Goal: Task Accomplishment & Management: Manage account settings

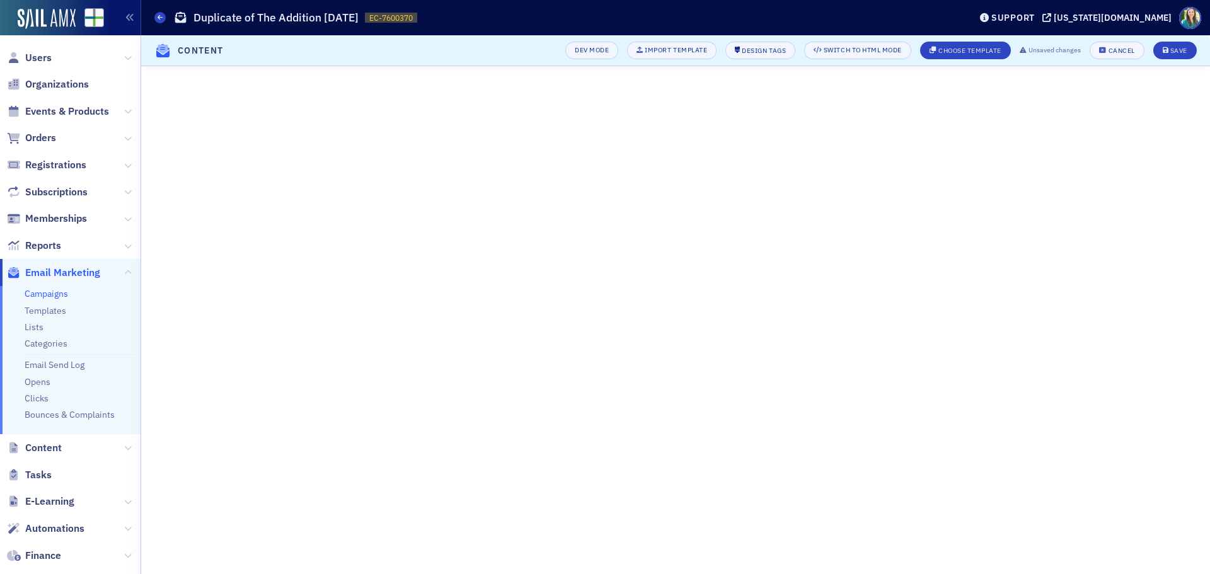
scroll to position [149, 0]
click at [1165, 52] on icon "submit" at bounding box center [1166, 50] width 6 height 7
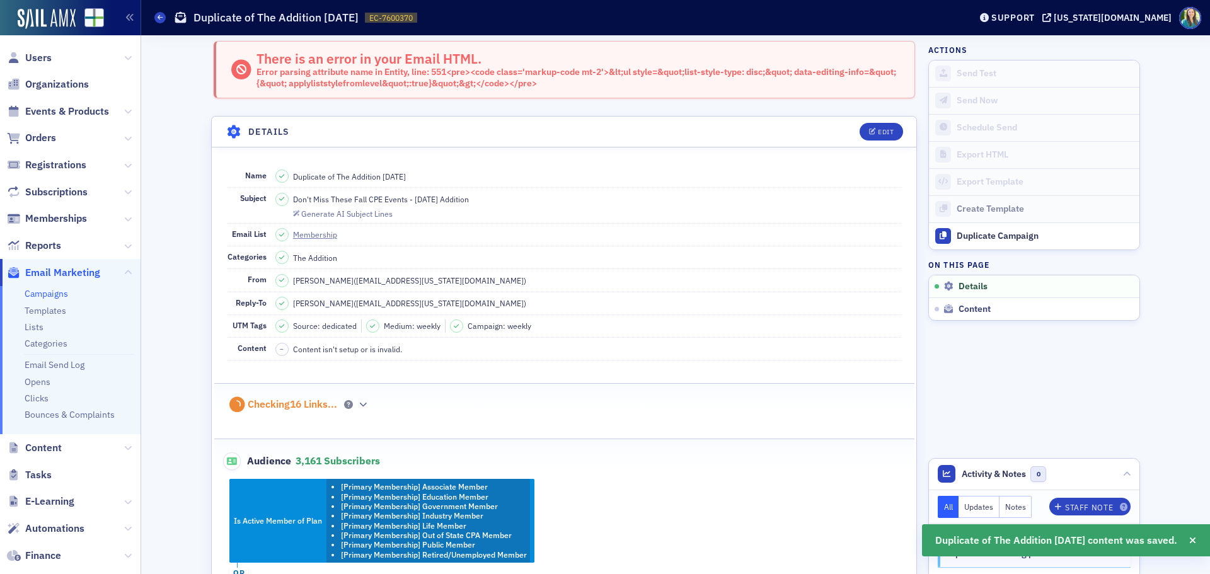
scroll to position [0, 0]
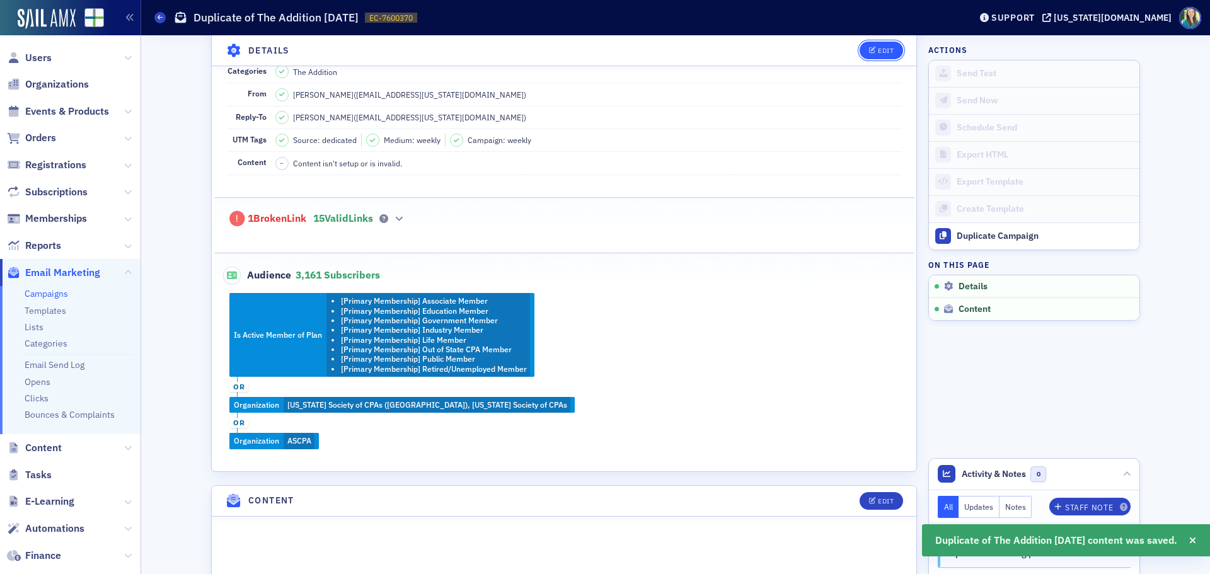
click at [872, 47] on button "Edit" at bounding box center [881, 51] width 43 height 18
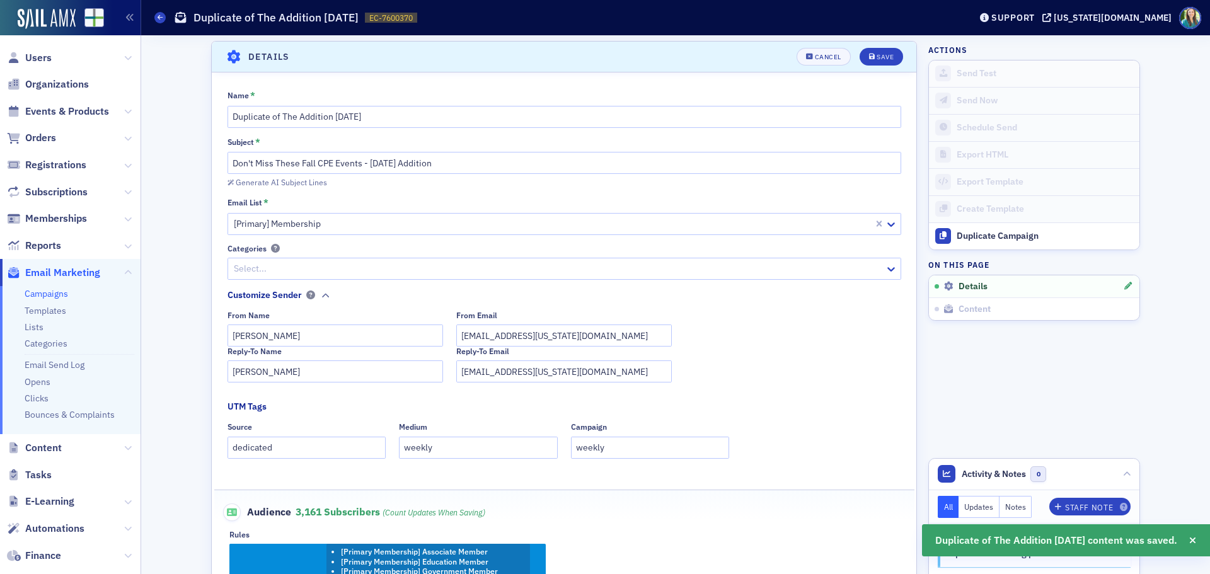
scroll to position [78, 0]
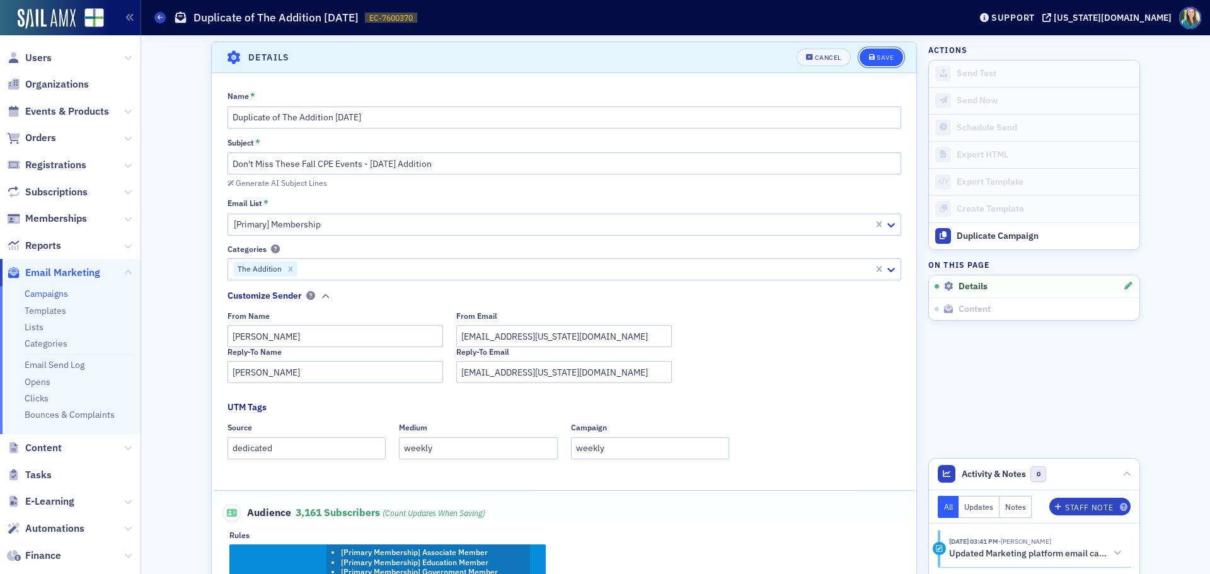
click at [883, 54] on div "Save" at bounding box center [885, 57] width 17 height 7
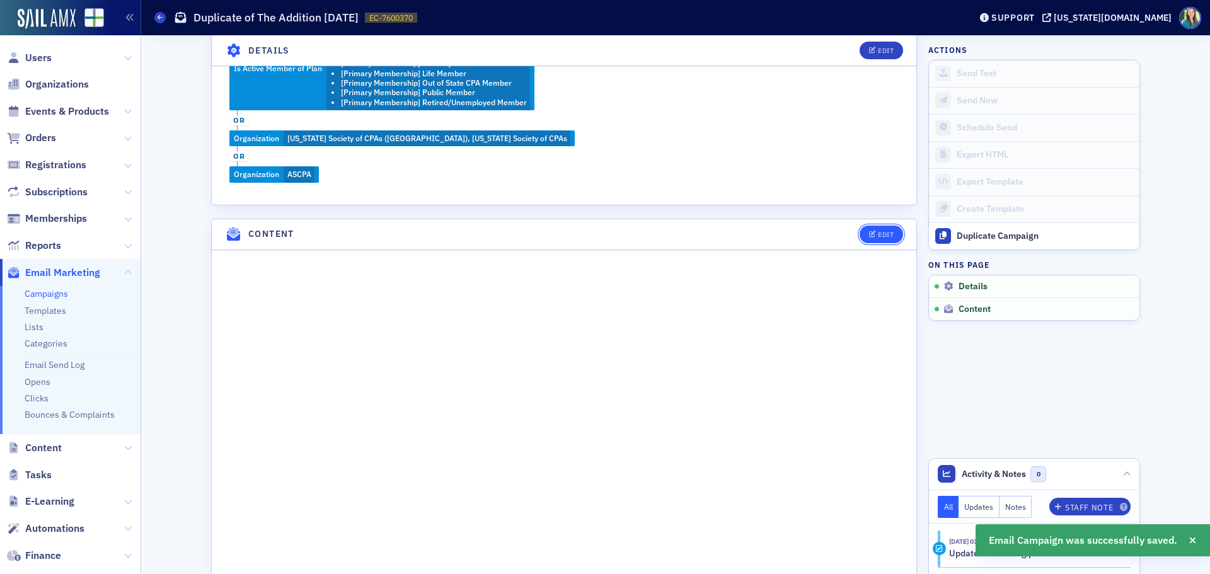
click at [892, 239] on button "Edit" at bounding box center [881, 235] width 43 height 18
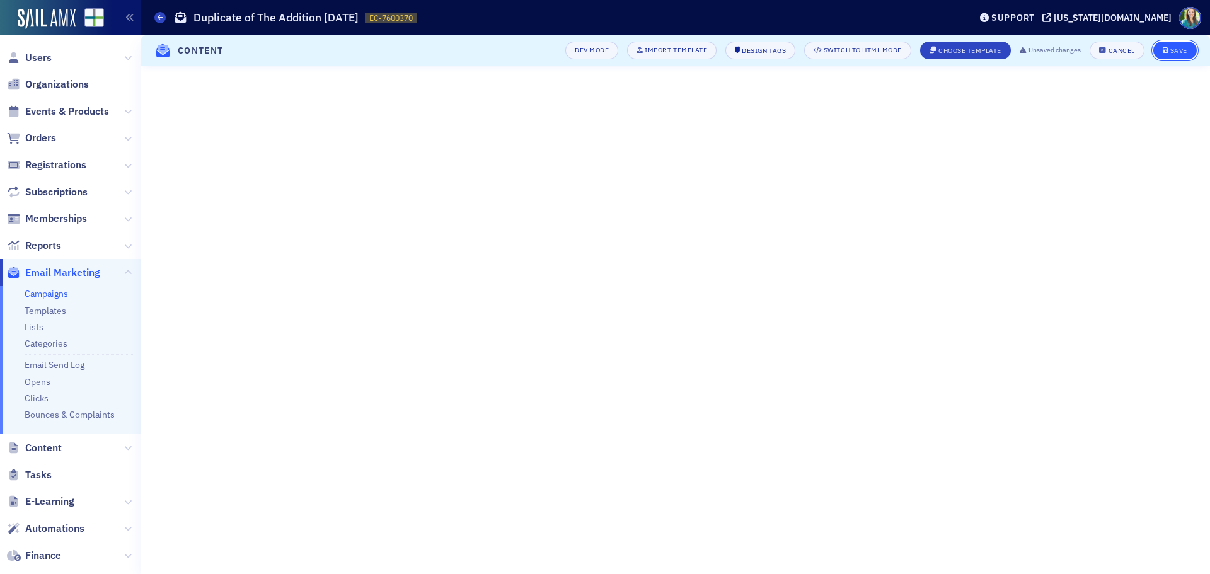
click at [1184, 47] on div "Save" at bounding box center [1178, 50] width 17 height 7
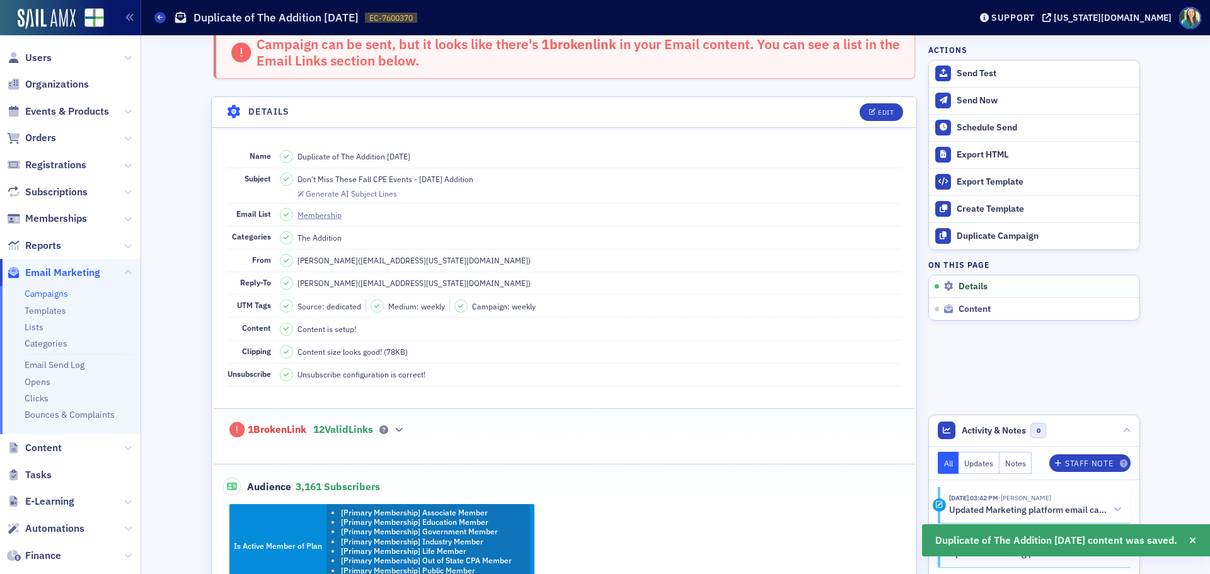
scroll to position [0, 0]
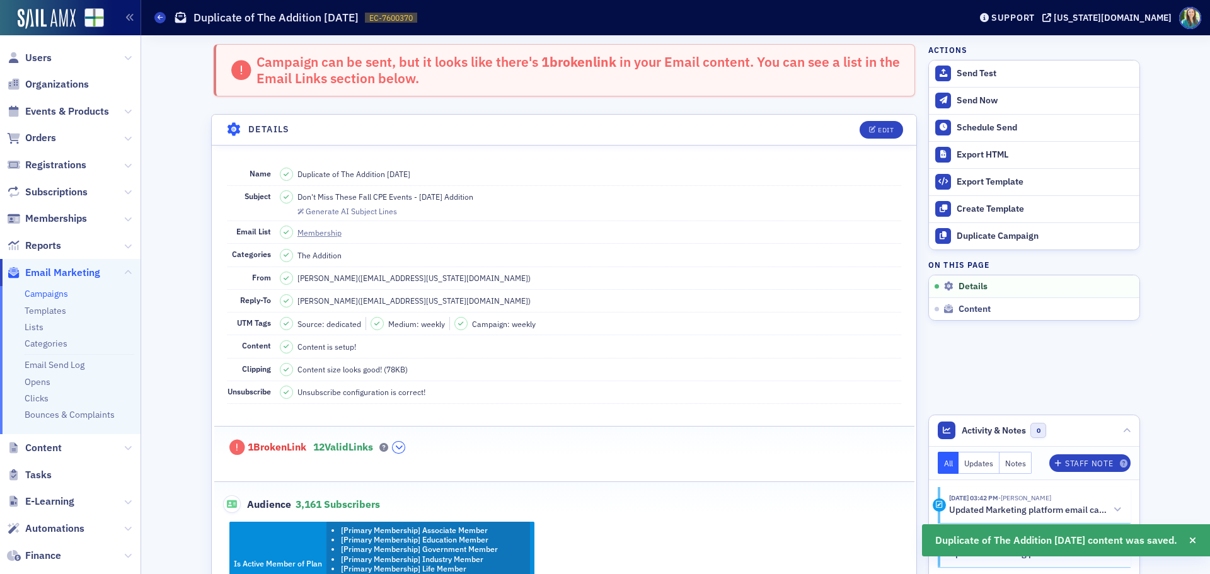
click at [402, 447] on icon "button" at bounding box center [399, 448] width 8 height 8
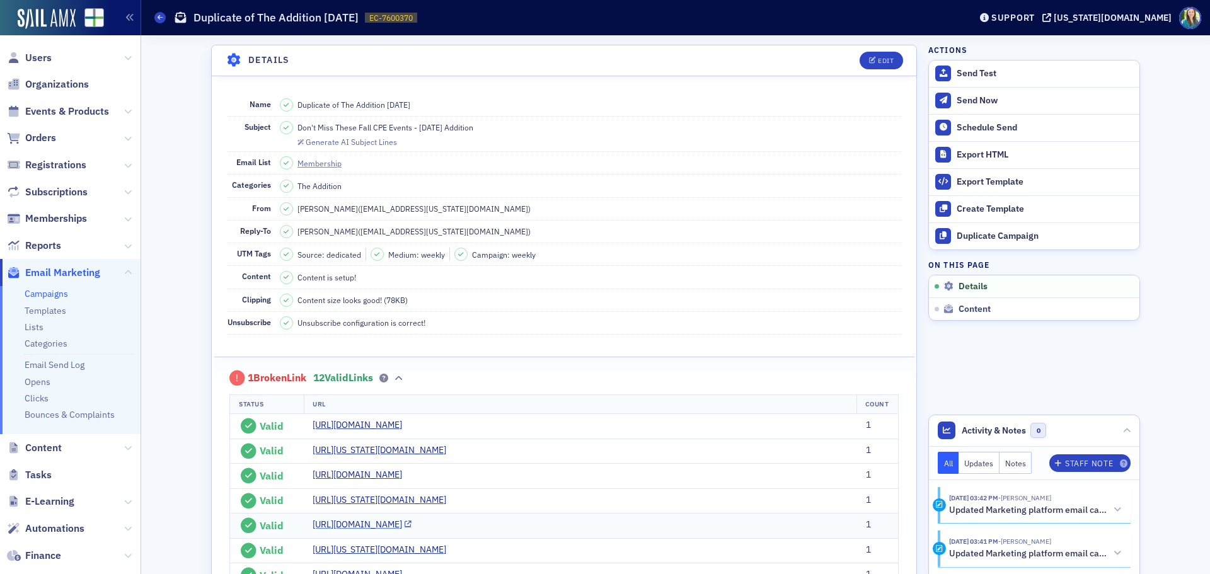
scroll to position [252, 0]
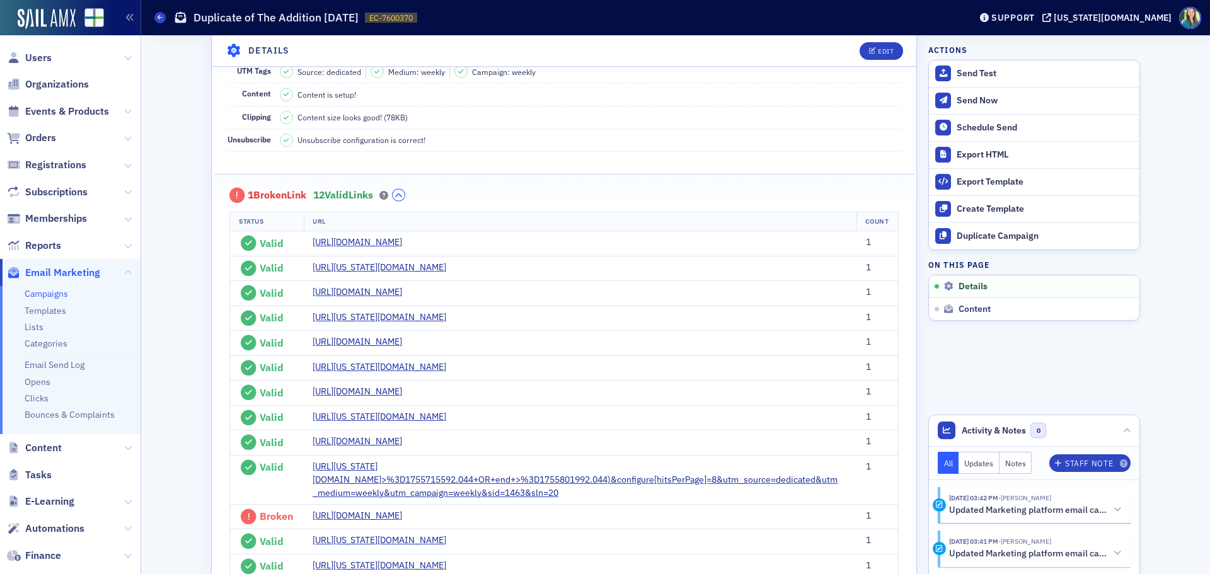
click at [403, 197] on icon "button" at bounding box center [399, 196] width 8 height 8
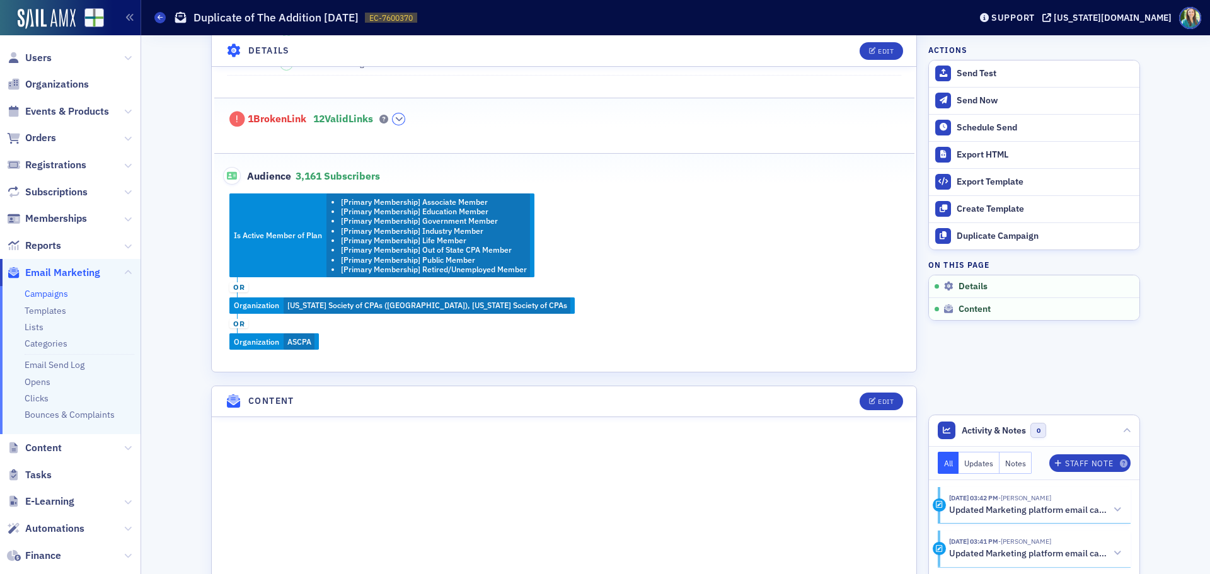
scroll to position [504, 0]
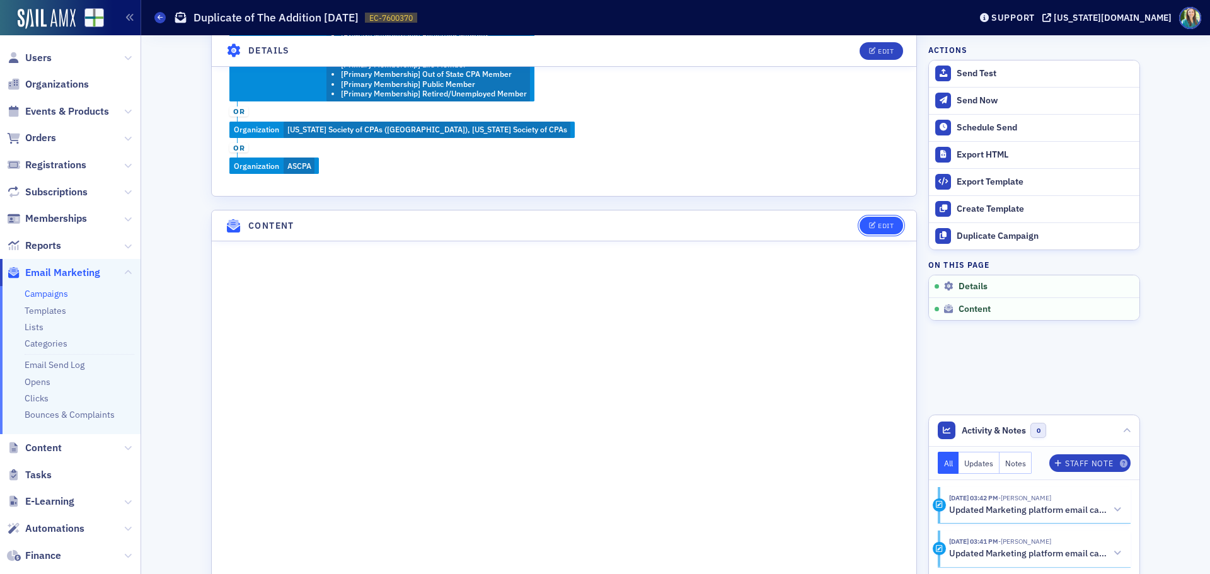
click at [886, 227] on div "Edit" at bounding box center [886, 225] width 16 height 7
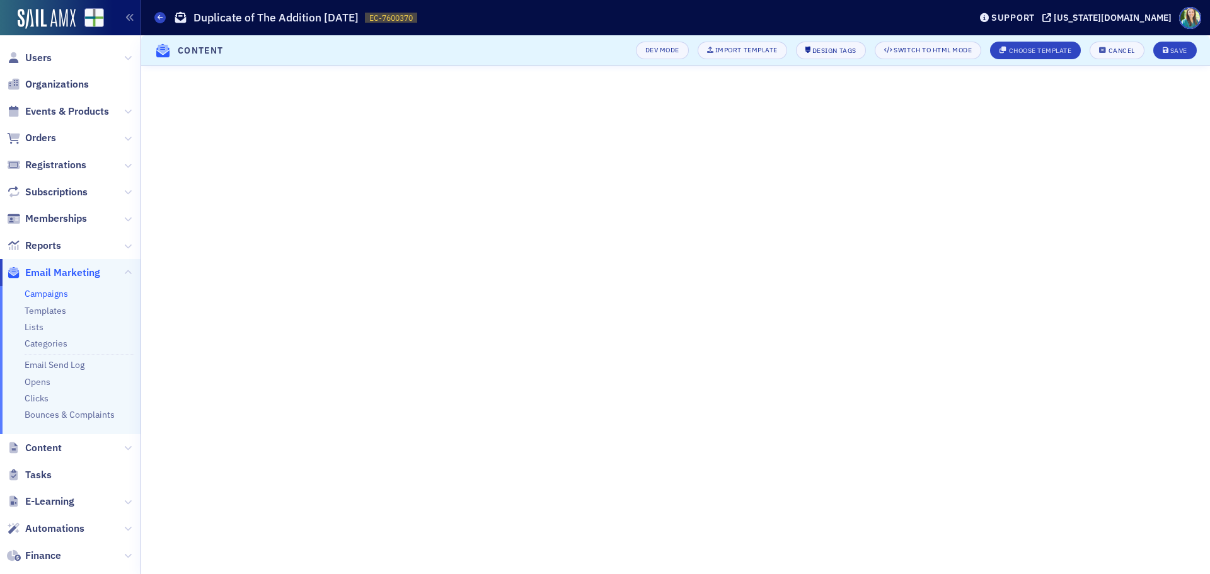
scroll to position [149, 0]
click at [1181, 46] on button "Save" at bounding box center [1174, 51] width 43 height 18
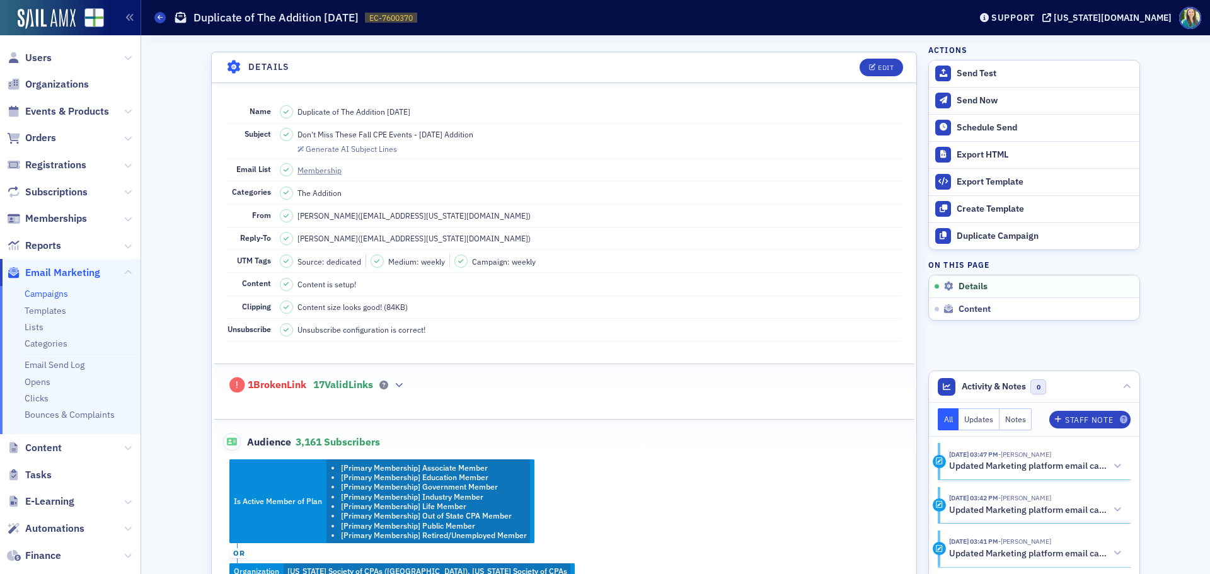
scroll to position [0, 0]
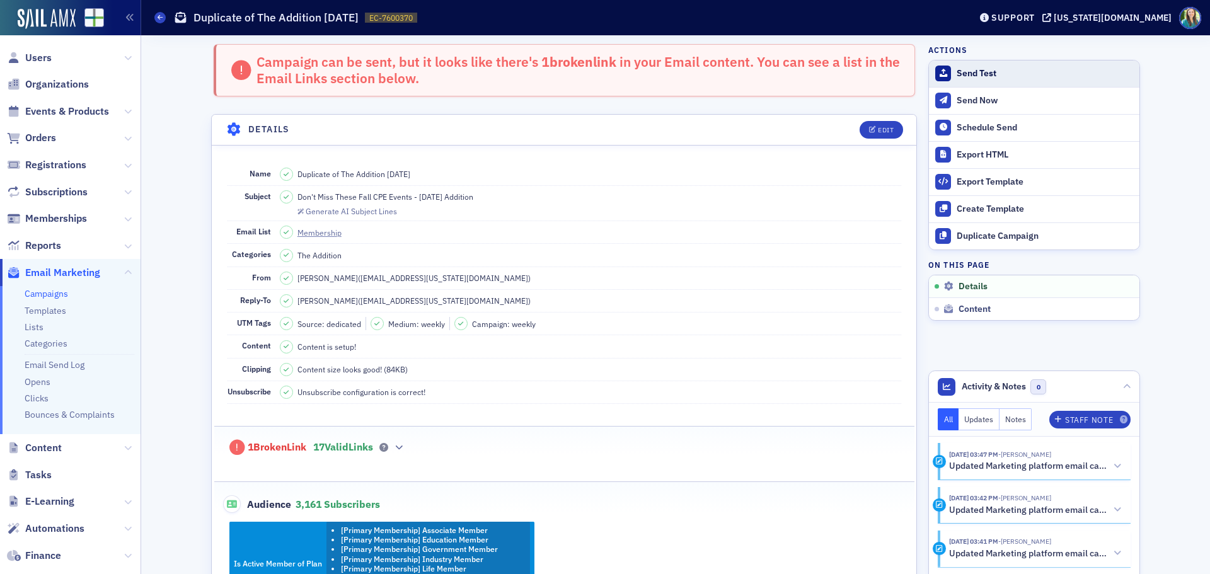
click at [979, 68] on div "Send Test" at bounding box center [1045, 73] width 176 height 11
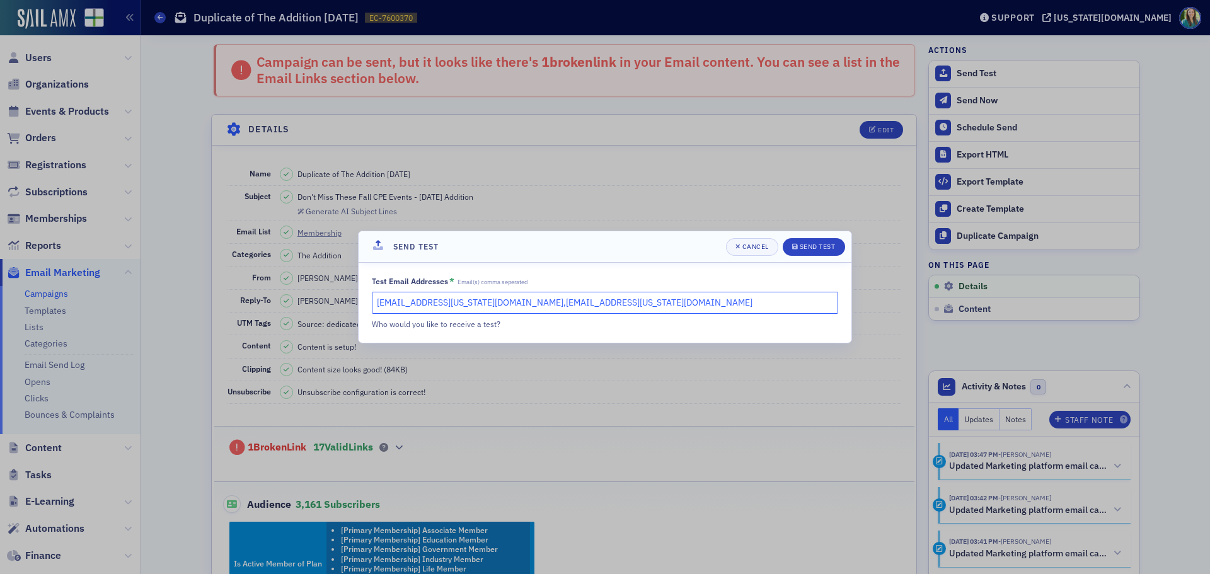
drag, startPoint x: 562, startPoint y: 306, endPoint x: 475, endPoint y: 309, distance: 87.1
click at [475, 309] on input "[EMAIL_ADDRESS][US_STATE][DOMAIN_NAME],[EMAIL_ADDRESS][US_STATE][DOMAIN_NAME]" at bounding box center [605, 303] width 466 height 22
type input "[EMAIL_ADDRESS][US_STATE][DOMAIN_NAME],[EMAIL_ADDRESS][US_STATE][DOMAIN_NAME]"
click at [821, 246] on div "Send Test" at bounding box center [818, 246] width 36 height 7
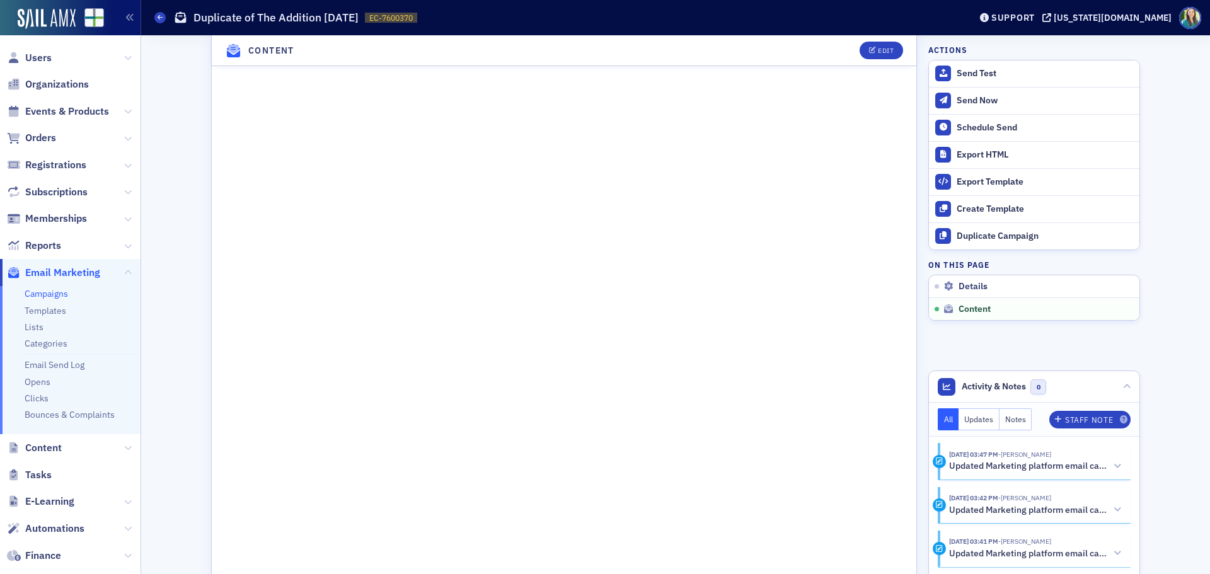
scroll to position [1007, 0]
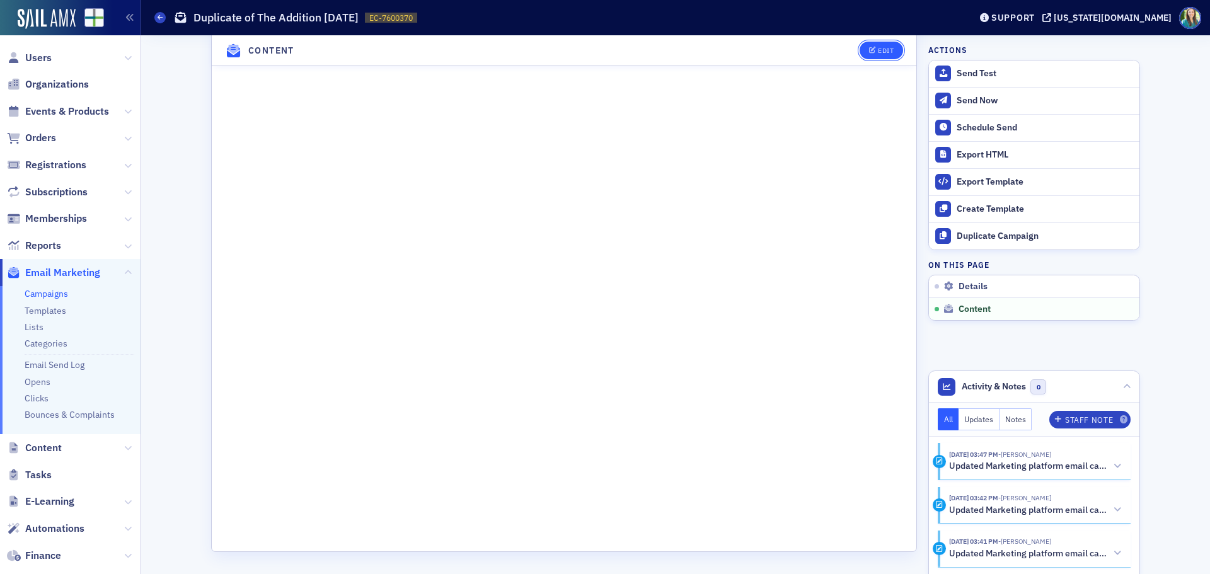
click at [879, 49] on div "Edit" at bounding box center [886, 50] width 16 height 7
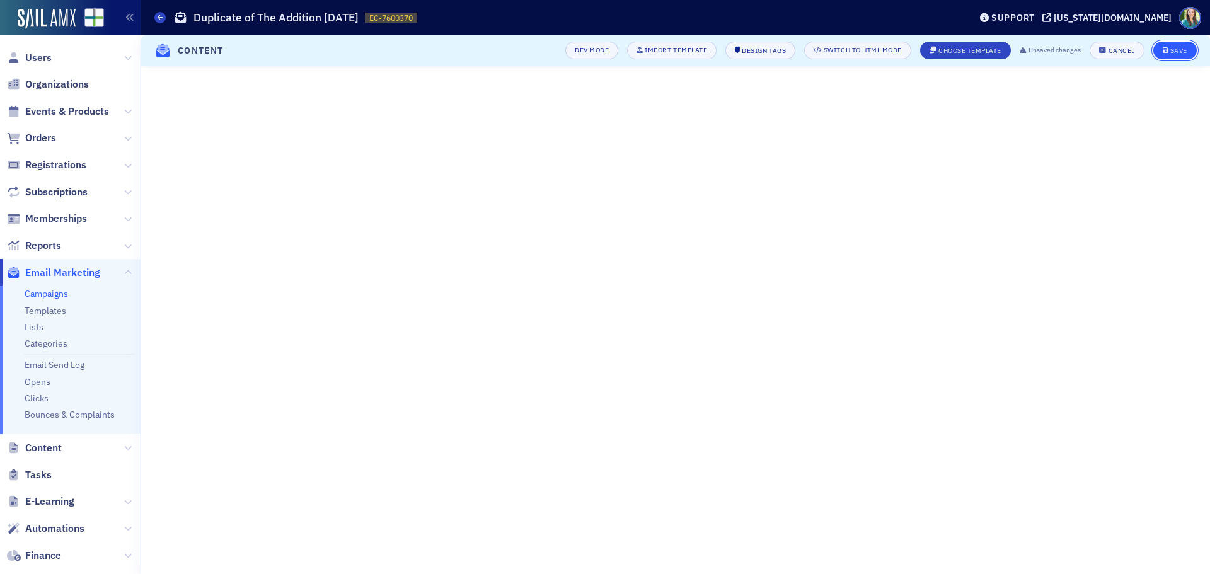
click at [1178, 56] on button "Save" at bounding box center [1174, 51] width 43 height 18
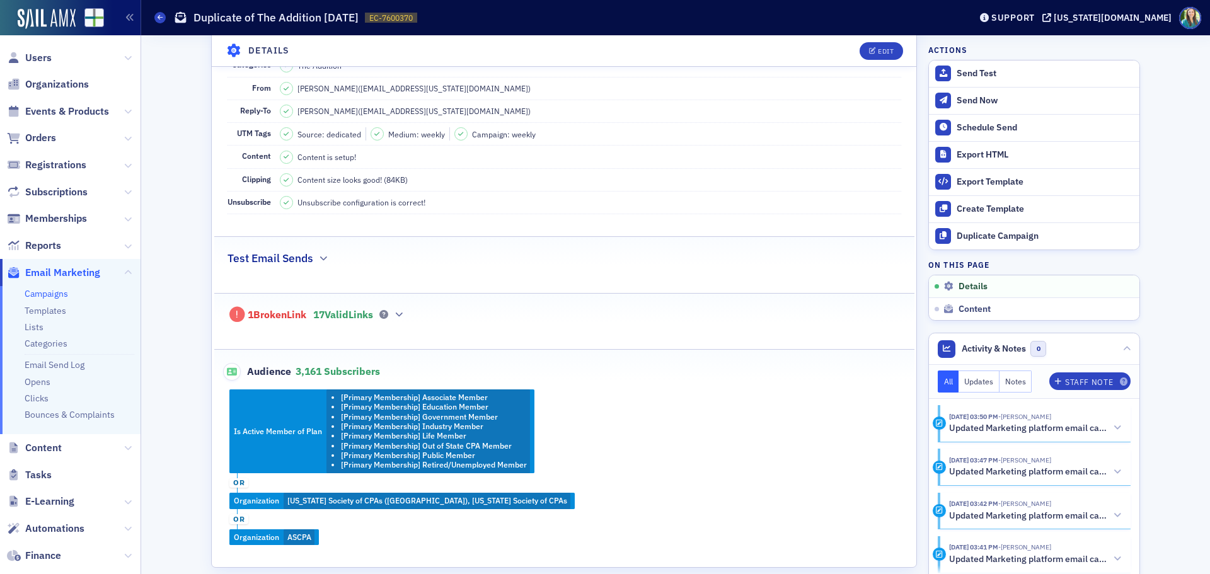
scroll to position [0, 0]
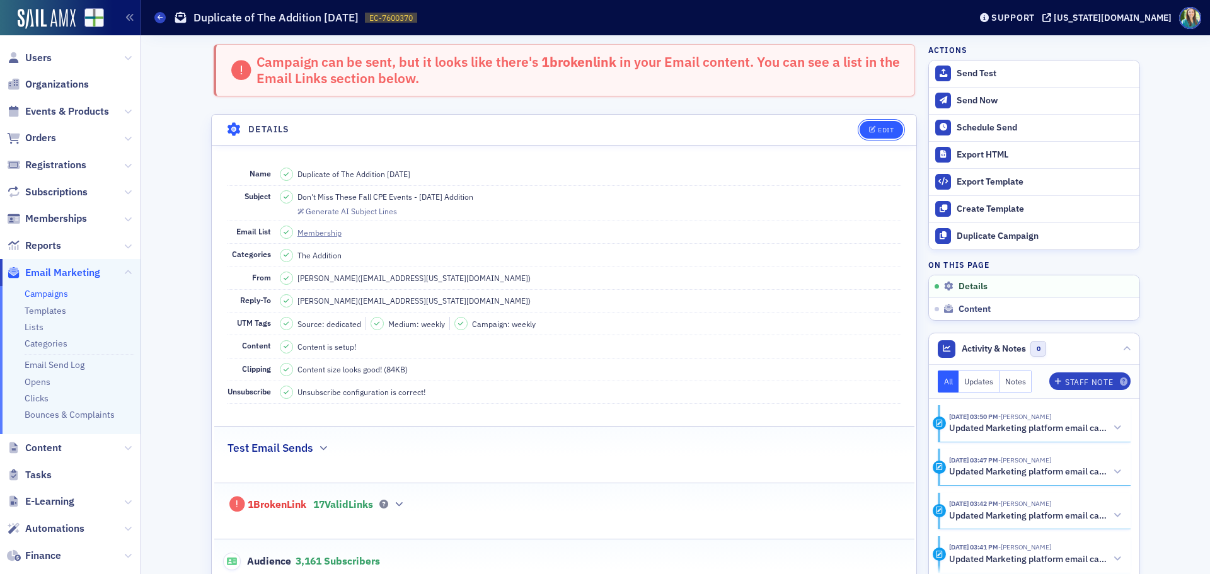
click at [869, 133] on icon "button" at bounding box center [873, 130] width 8 height 7
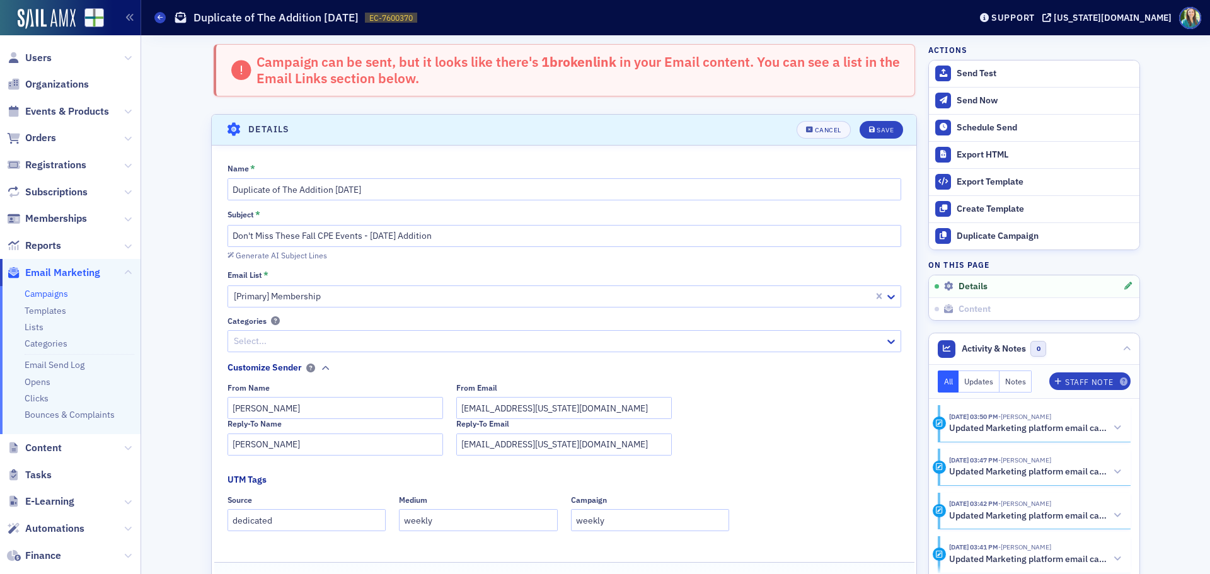
scroll to position [72, 0]
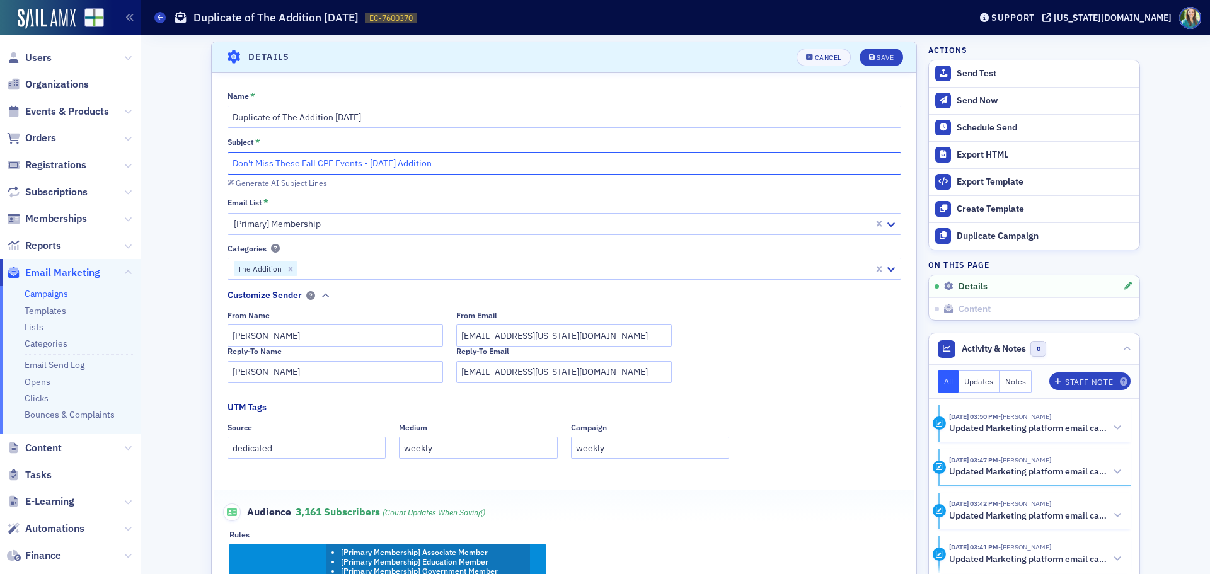
click at [384, 159] on input "Don't Miss These Fall CPE Events - [DATE] Addition" at bounding box center [565, 164] width 674 height 22
type input "Don't Miss These Fall CPE Events - [DATE] Addition"
click at [346, 117] on input "Duplicate of The Addition [DATE]" at bounding box center [565, 117] width 674 height 22
drag, startPoint x: 277, startPoint y: 114, endPoint x: 183, endPoint y: 114, distance: 94.5
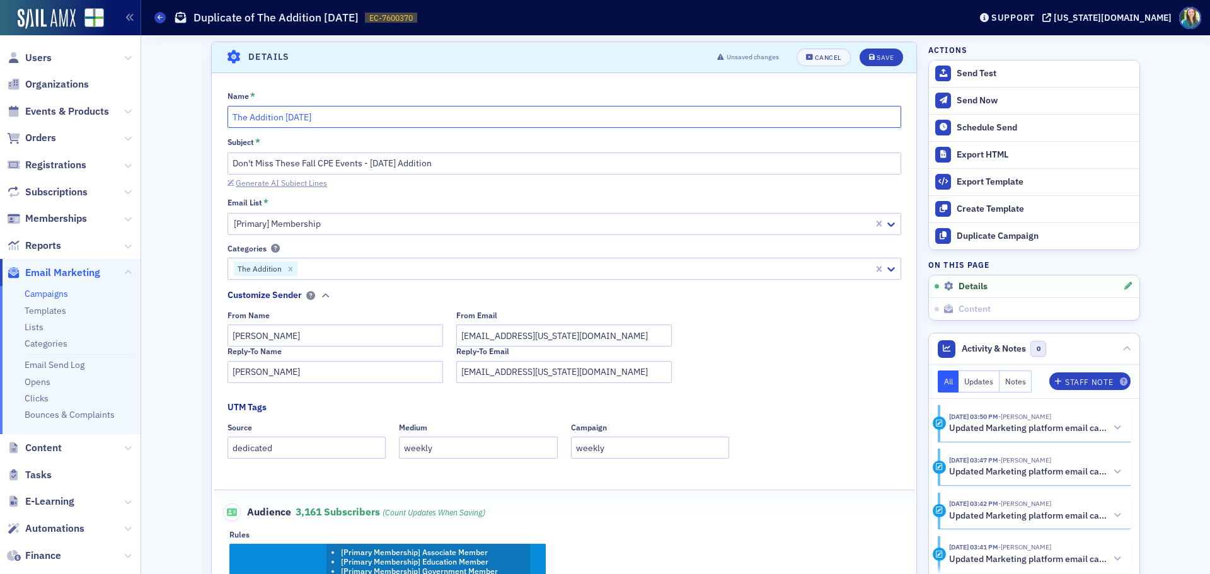
type input "The Addition [DATE]"
click at [297, 183] on div "Generate AI Subject Lines" at bounding box center [281, 183] width 91 height 7
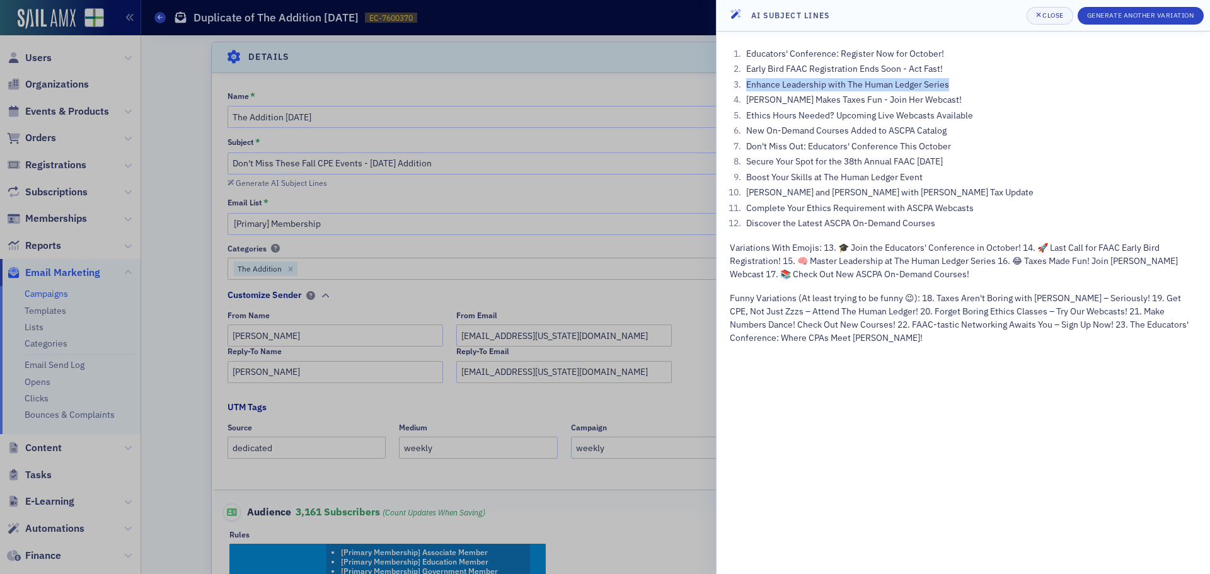
drag, startPoint x: 949, startPoint y: 83, endPoint x: 748, endPoint y: 84, distance: 200.4
click at [748, 84] on li "Enhance Leadership with The Human Ledger Series" at bounding box center [970, 84] width 454 height 13
copy li "Enhance Leadership with The Human Ledger Series"
click at [376, 242] on div at bounding box center [605, 287] width 1210 height 574
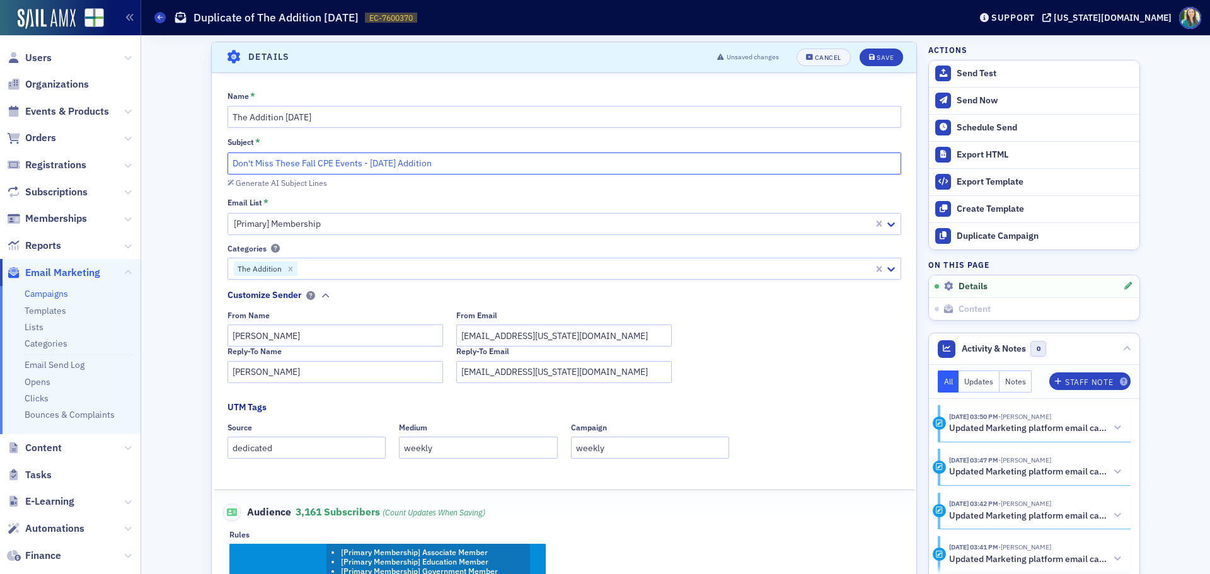
drag, startPoint x: 357, startPoint y: 163, endPoint x: 221, endPoint y: 156, distance: 135.7
click at [221, 156] on div "Name * The Addition [DATE] Subject * Don't Miss These Fall CPE Events - [DATE] …" at bounding box center [564, 407] width 705 height 632
paste input "Enhance Leadership with The Human Ledger Serie"
type input "Enhance Leadership with The Human Ledger Series - [DATE] Addition"
click at [877, 59] on div "Save" at bounding box center [885, 57] width 17 height 7
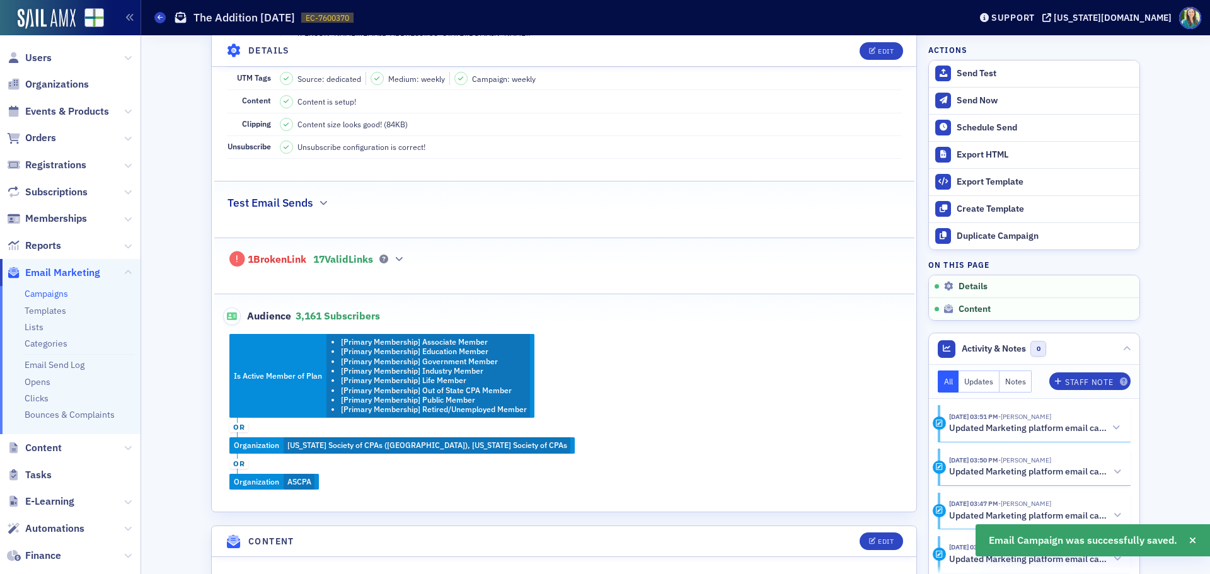
scroll to position [514, 0]
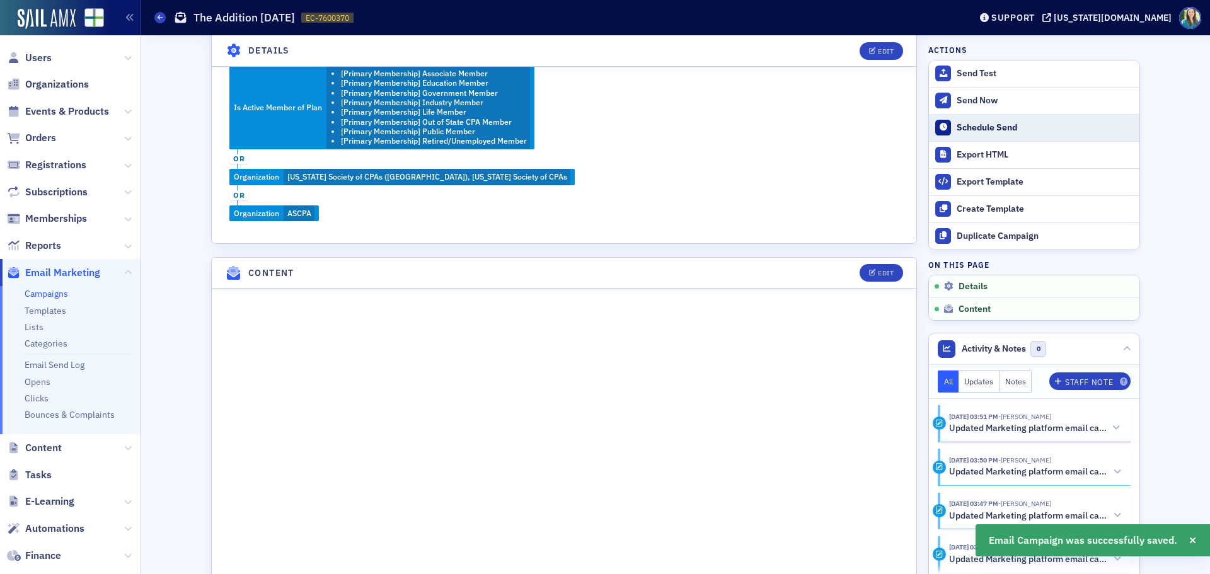
click at [984, 125] on div "Schedule Send" at bounding box center [1045, 127] width 176 height 11
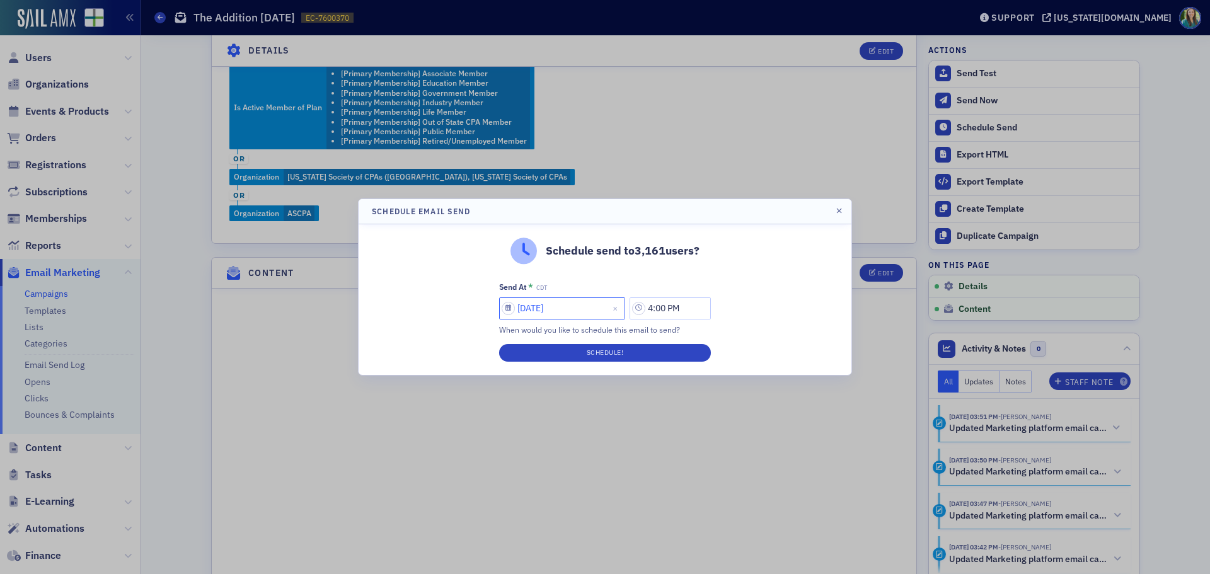
click at [507, 312] on input "[DATE]" at bounding box center [562, 308] width 126 height 22
select select "7"
select select "2025"
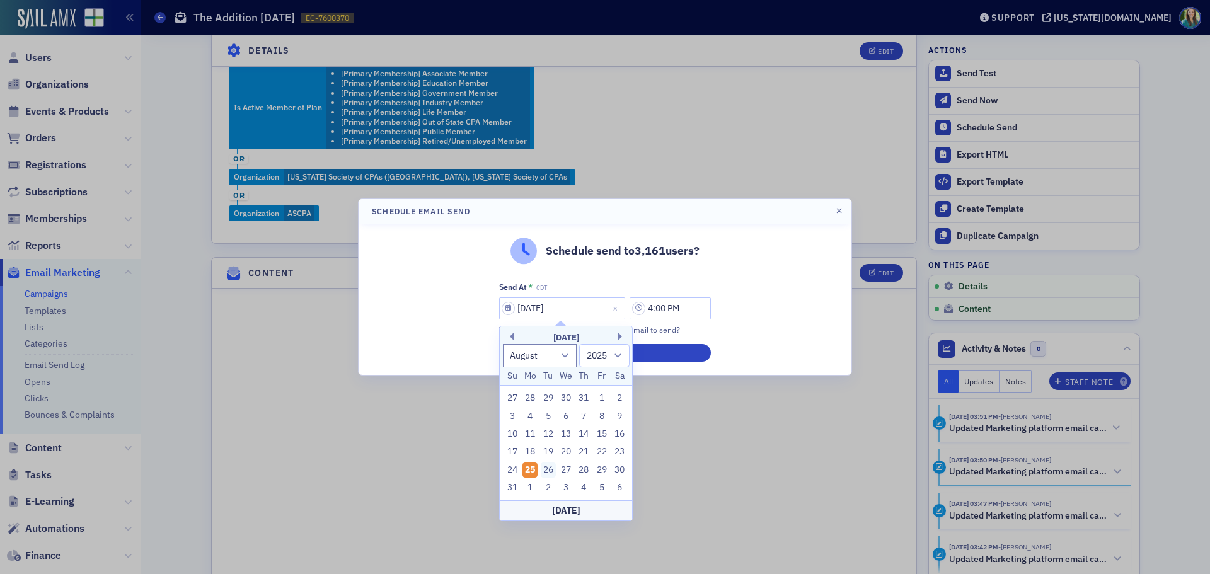
click at [549, 470] on div "26" at bounding box center [548, 470] width 15 height 15
type input "[DATE]"
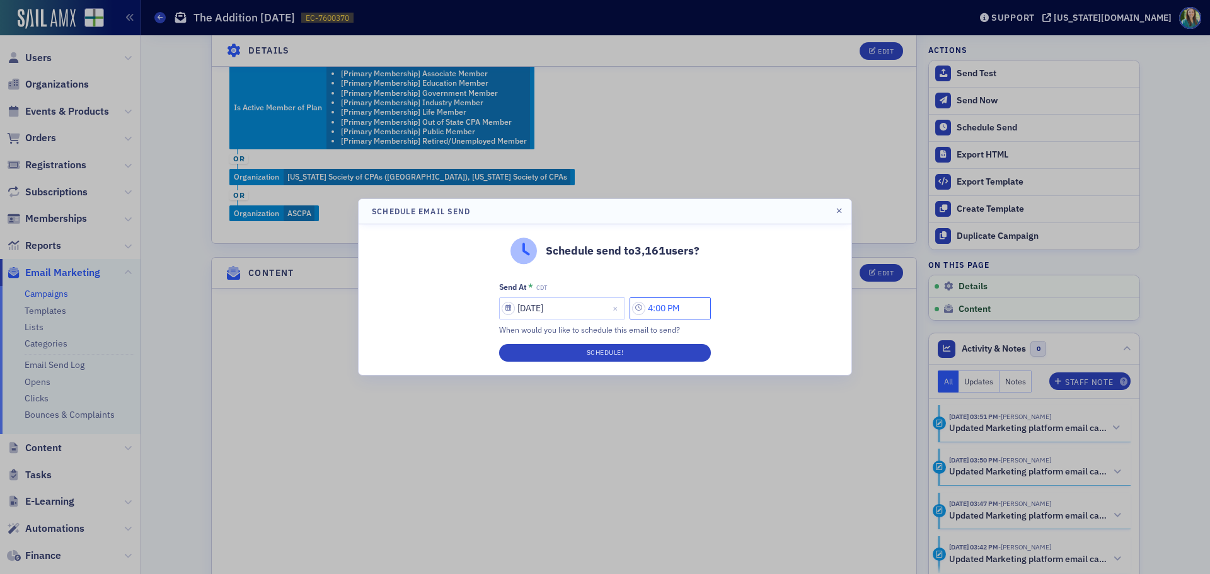
click at [649, 308] on input "4:00 PM" at bounding box center [670, 308] width 81 height 22
click at [600, 311] on button "AM" at bounding box center [596, 308] width 24 height 22
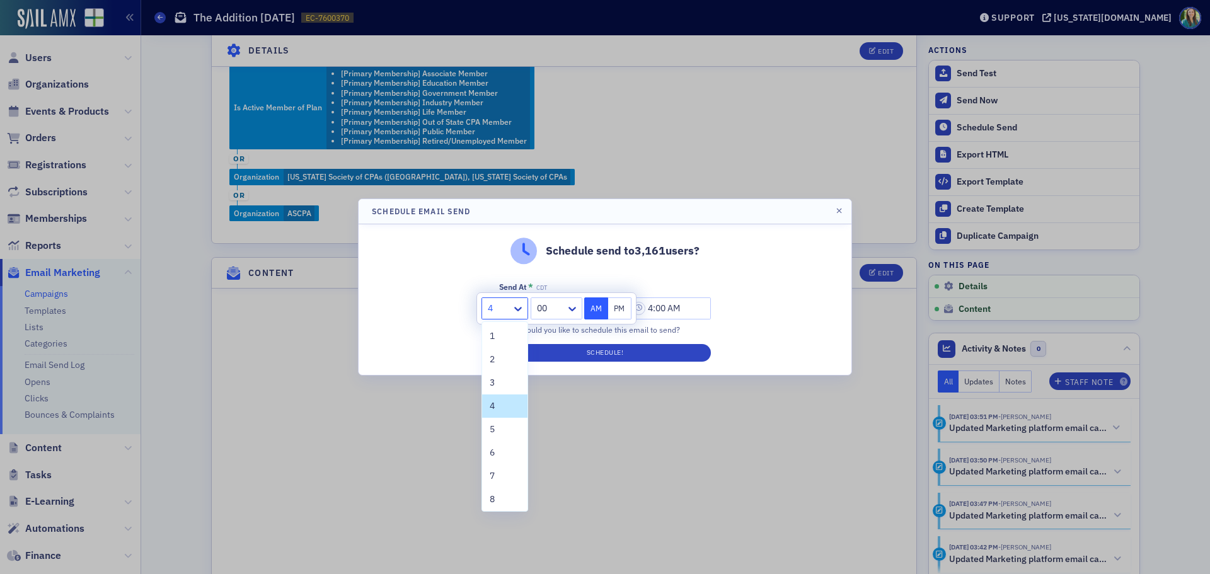
click at [519, 317] on div at bounding box center [520, 308] width 16 height 21
click at [491, 475] on span "7" at bounding box center [492, 476] width 5 height 13
click at [566, 311] on icon at bounding box center [572, 309] width 13 height 13
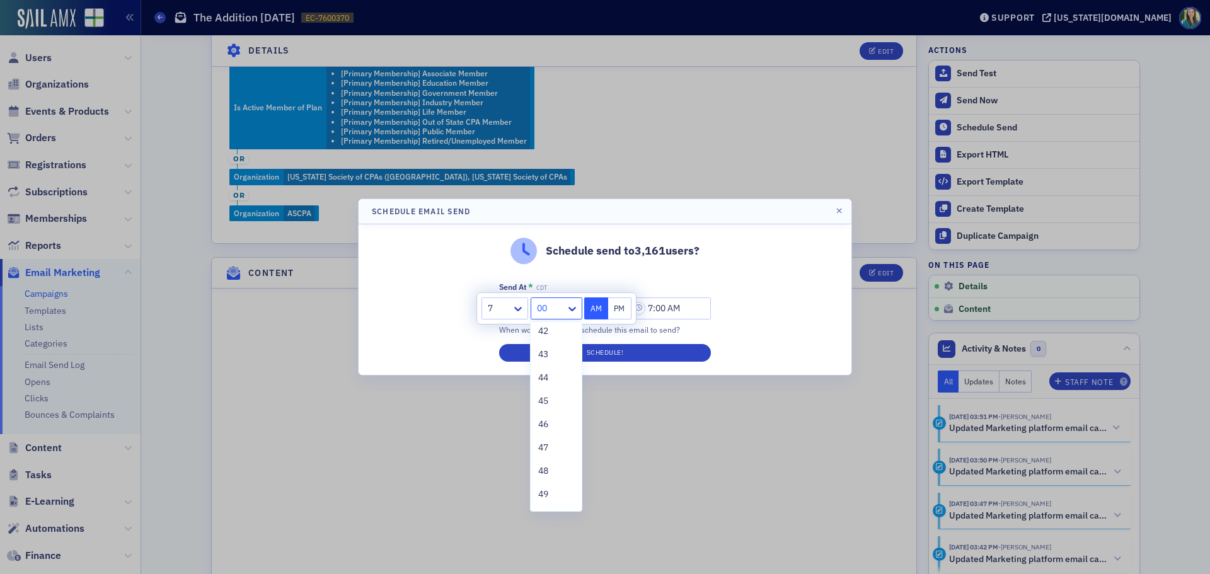
scroll to position [1008, 0]
click at [548, 379] on span "45" at bounding box center [543, 377] width 10 height 13
type input "7:45 AM"
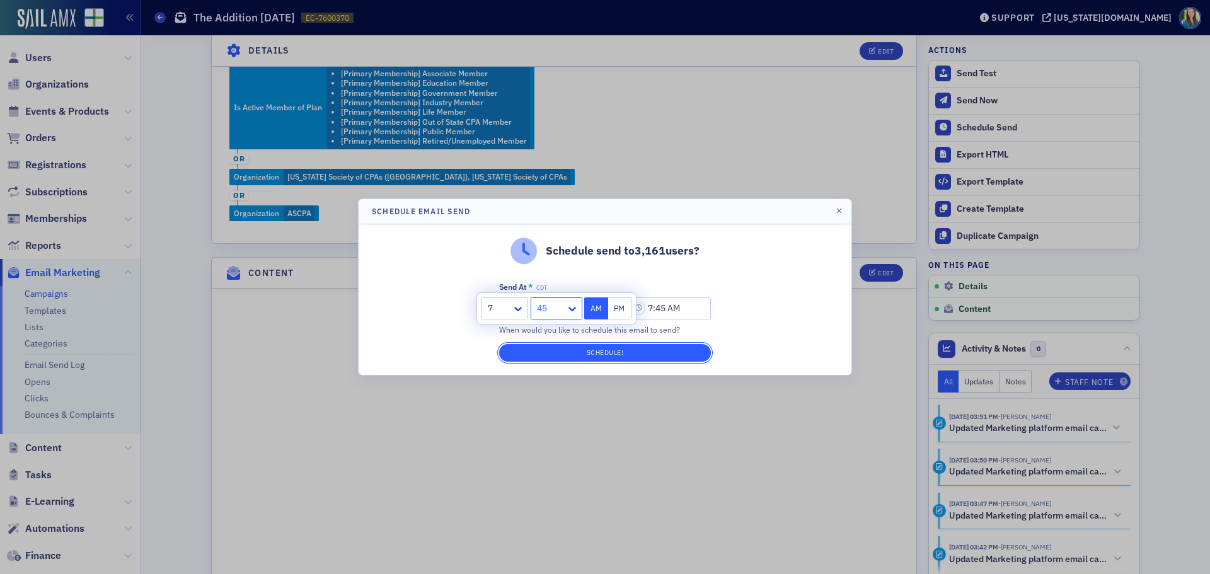
click at [606, 347] on button "Schedule!" at bounding box center [605, 353] width 212 height 18
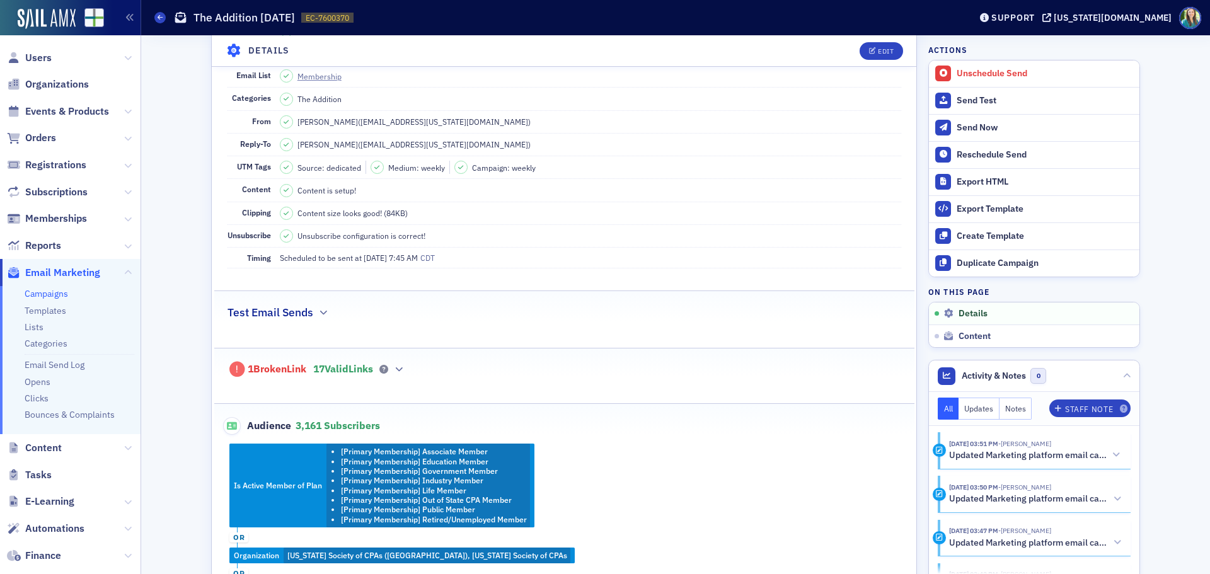
scroll to position [0, 0]
